Goal: Book appointment/travel/reservation

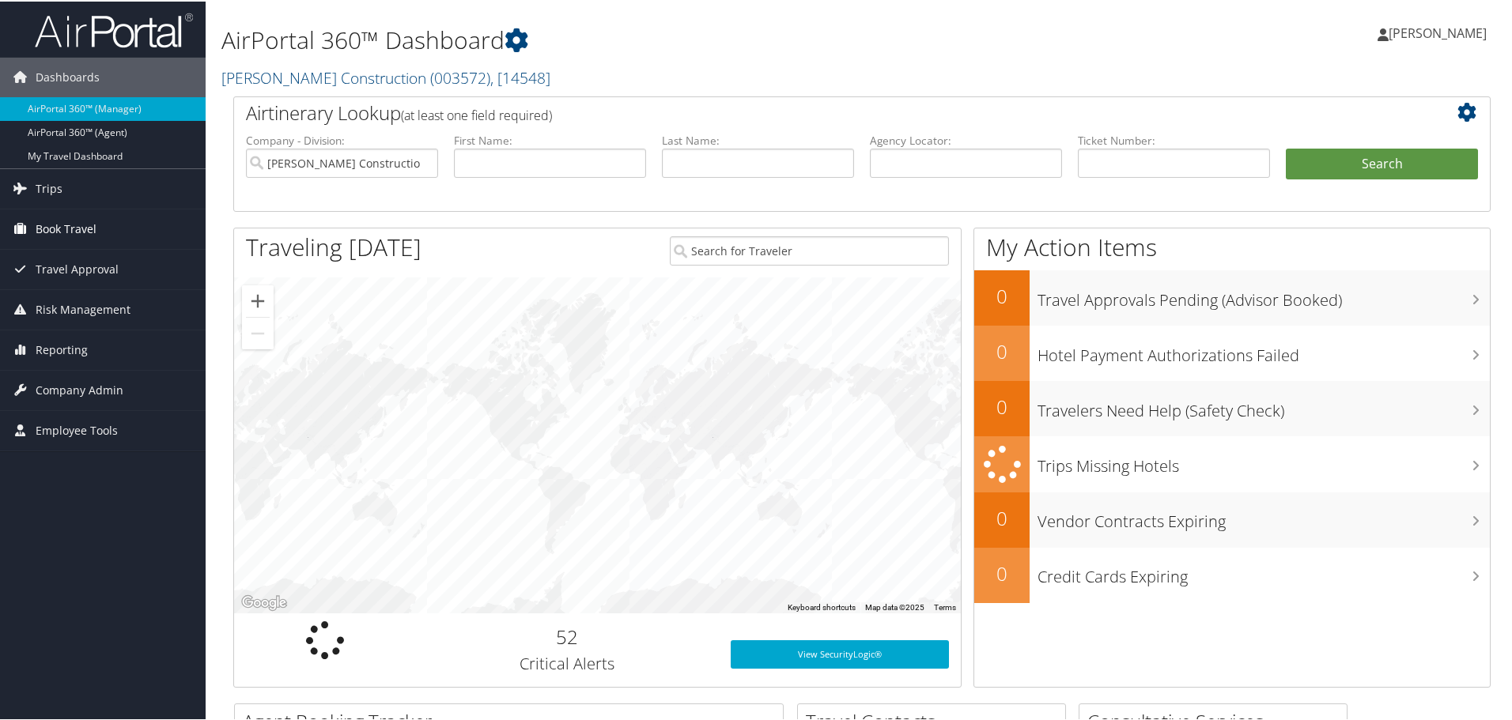
click at [89, 225] on span "Book Travel" at bounding box center [66, 228] width 61 height 40
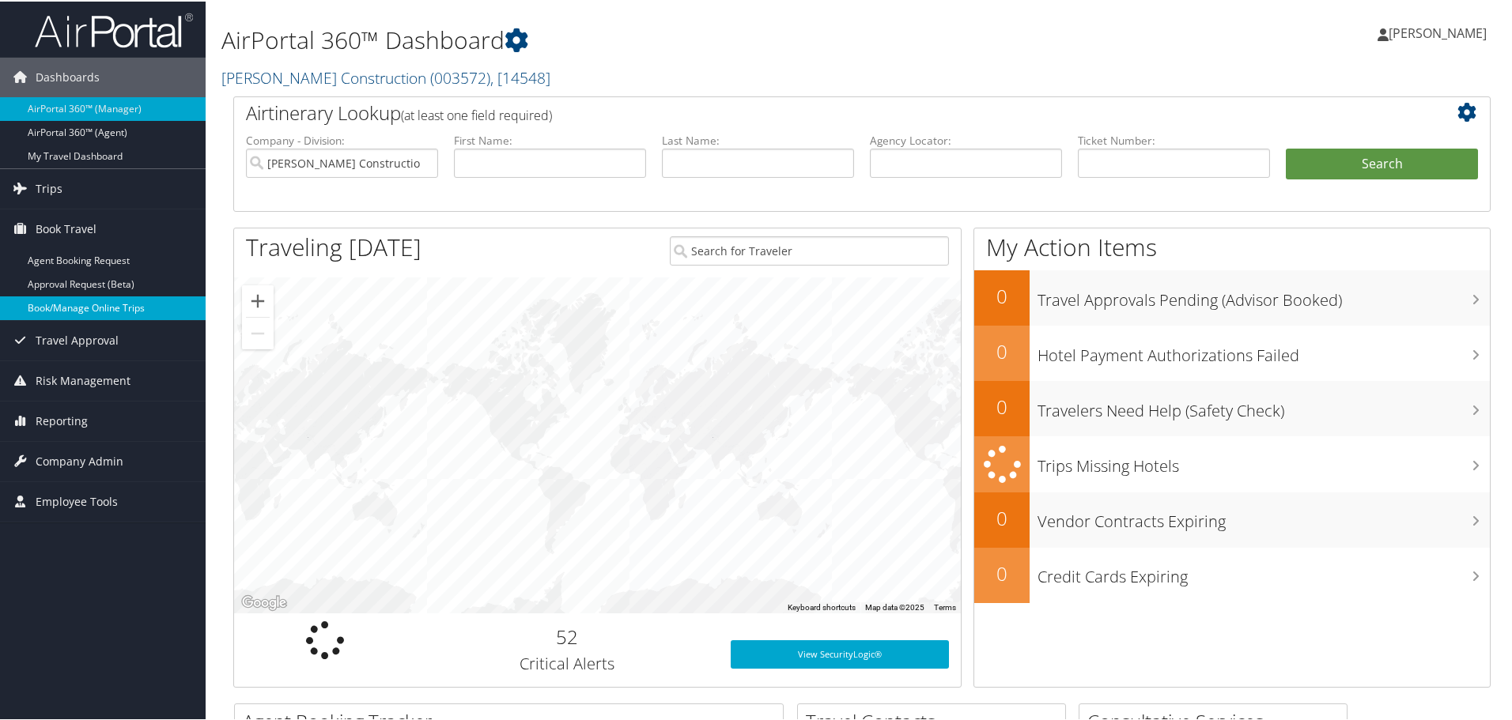
click at [85, 306] on link "Book/Manage Online Trips" at bounding box center [103, 307] width 206 height 24
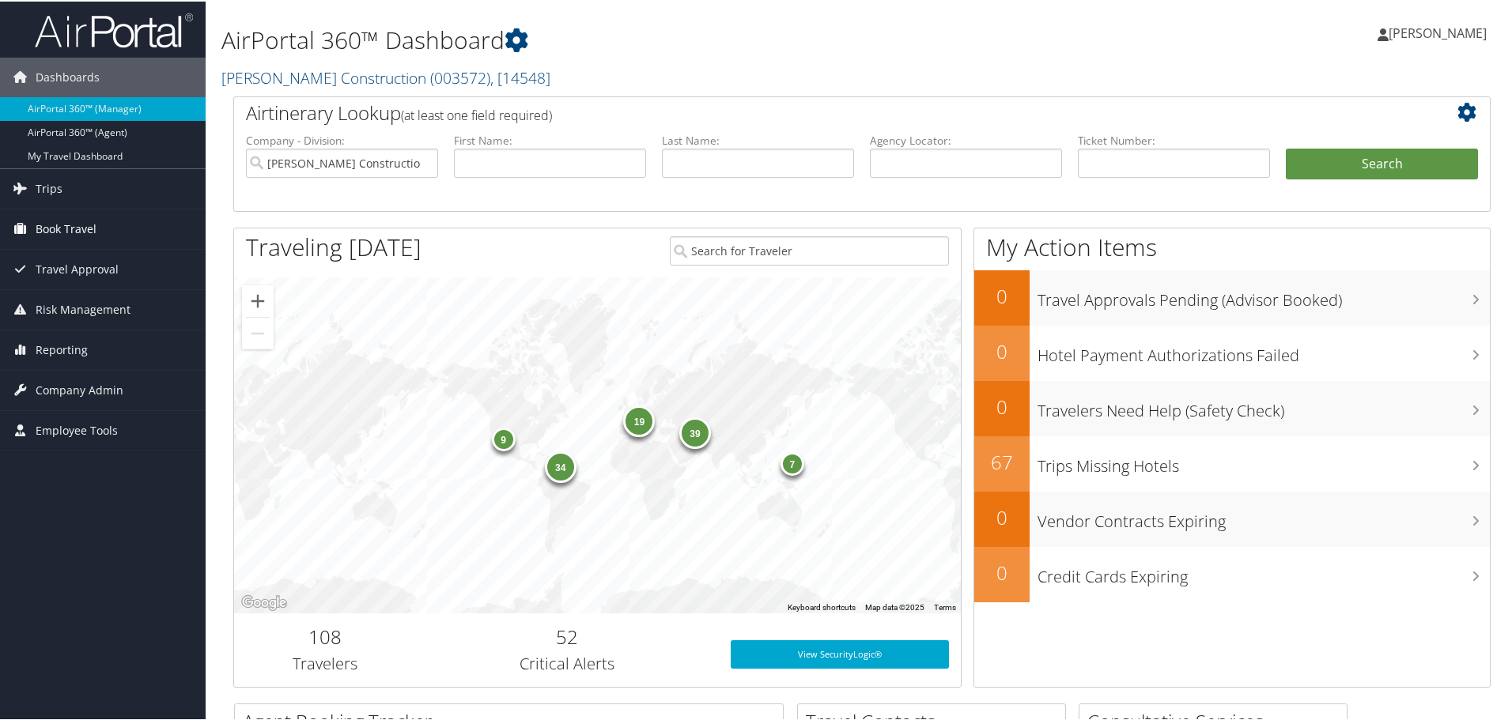
click at [78, 225] on span "Book Travel" at bounding box center [66, 228] width 61 height 40
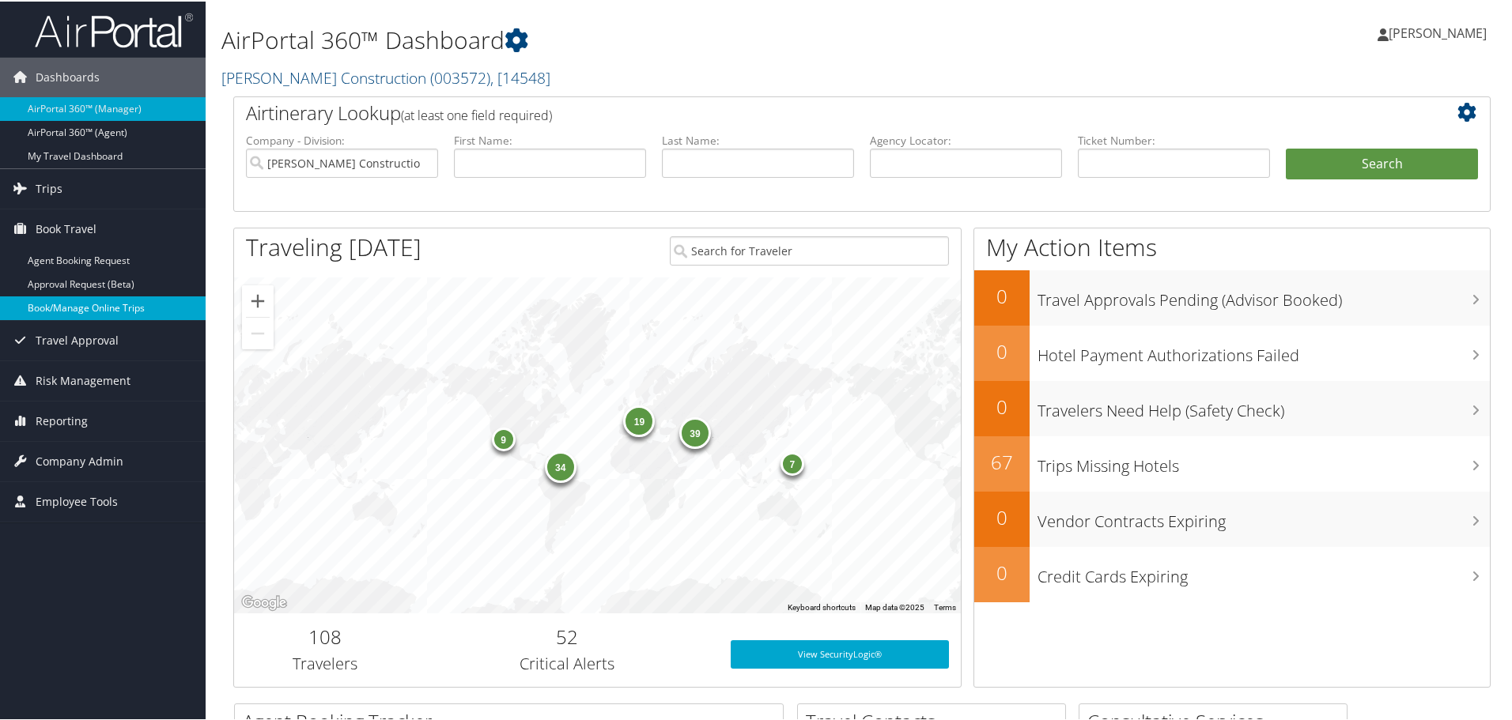
click at [70, 307] on link "Book/Manage Online Trips" at bounding box center [103, 307] width 206 height 24
click at [70, 303] on link "Book/Manage Online Trips" at bounding box center [103, 307] width 206 height 24
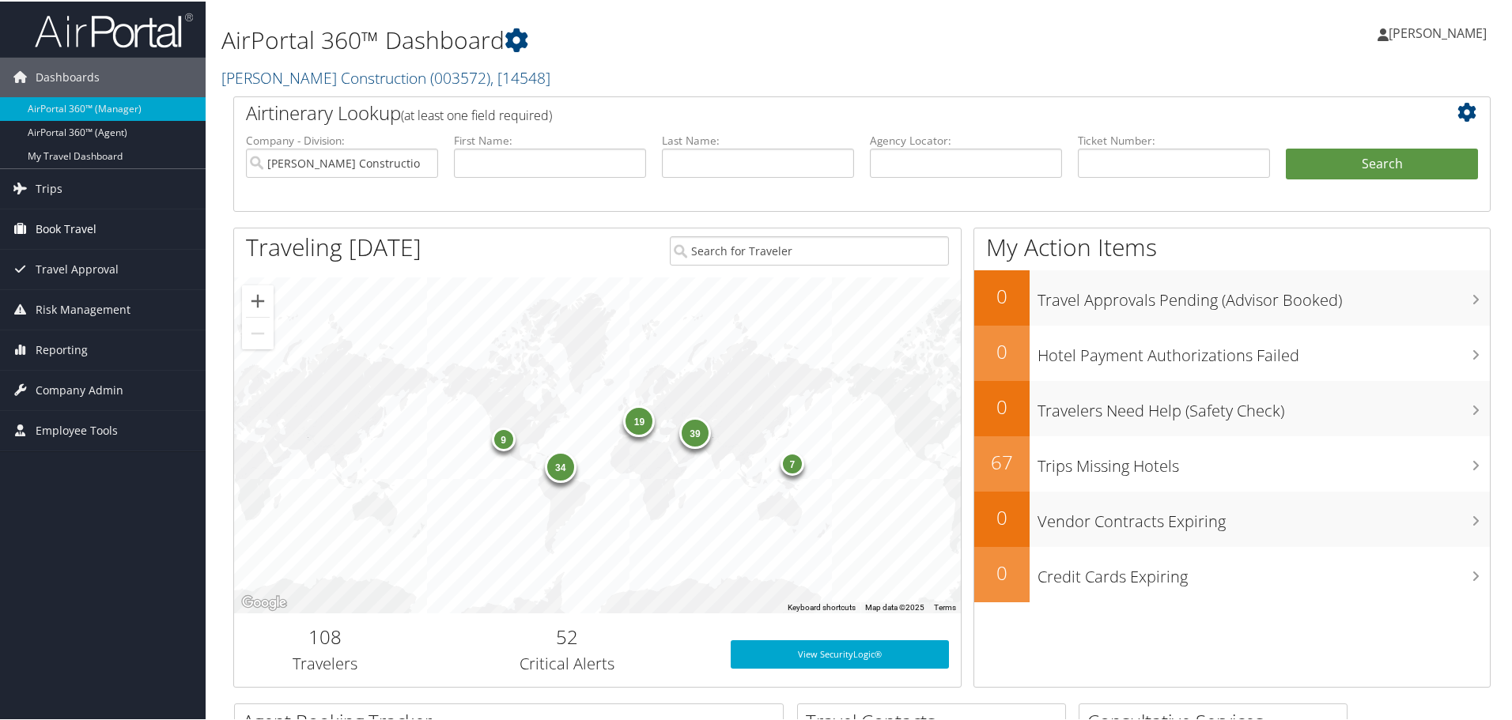
click at [77, 223] on span "Book Travel" at bounding box center [66, 228] width 61 height 40
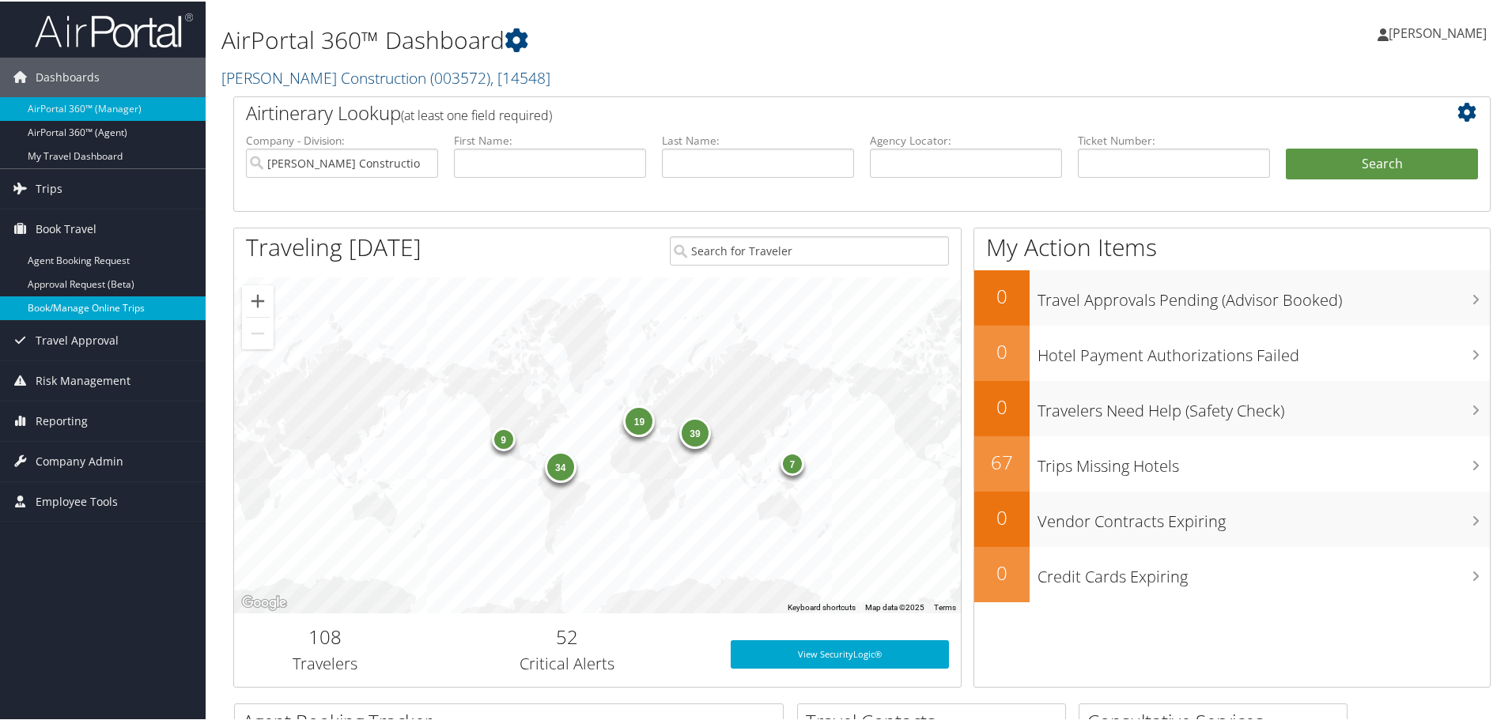
click at [93, 308] on link "Book/Manage Online Trips" at bounding box center [103, 307] width 206 height 24
